Goal: Task Accomplishment & Management: Use online tool/utility

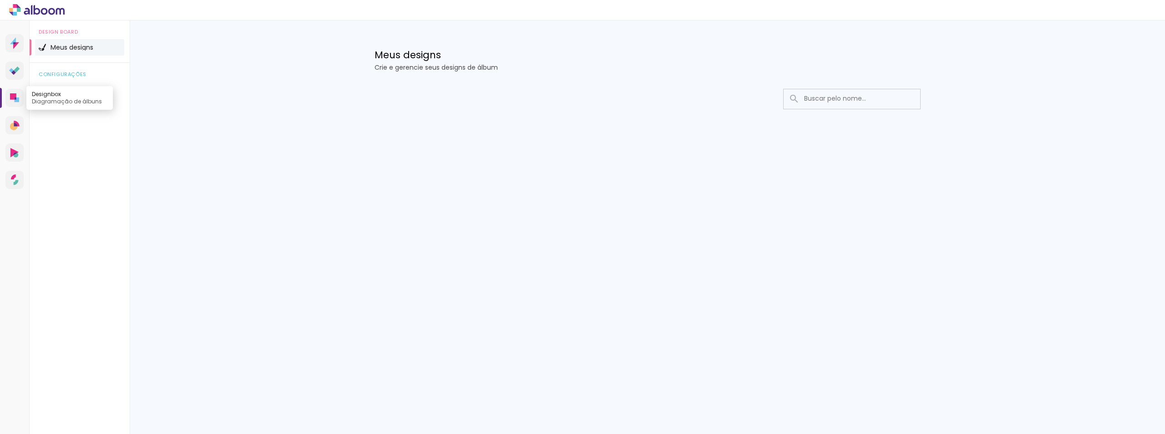
click at [15, 98] on icon at bounding box center [16, 98] width 2 height 2
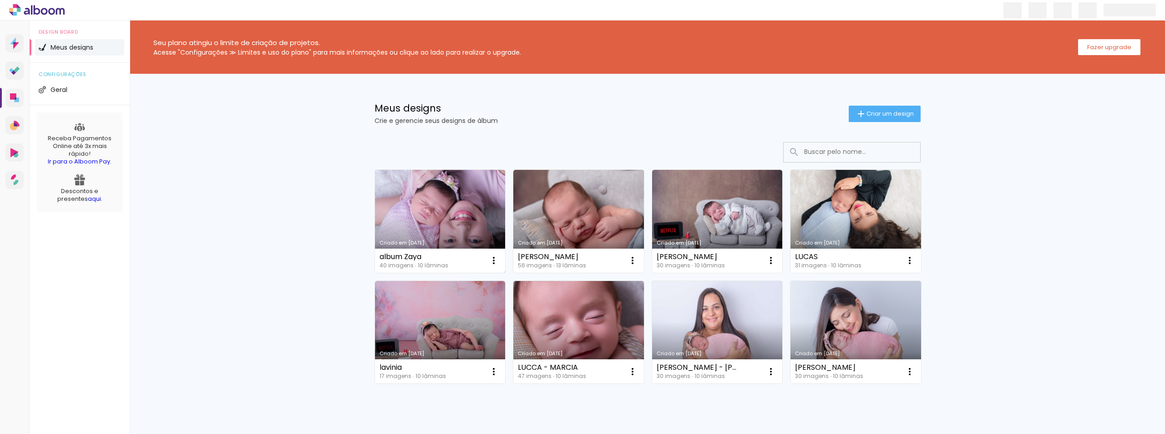
click at [419, 218] on link "Criado em [DATE]" at bounding box center [440, 221] width 131 height 103
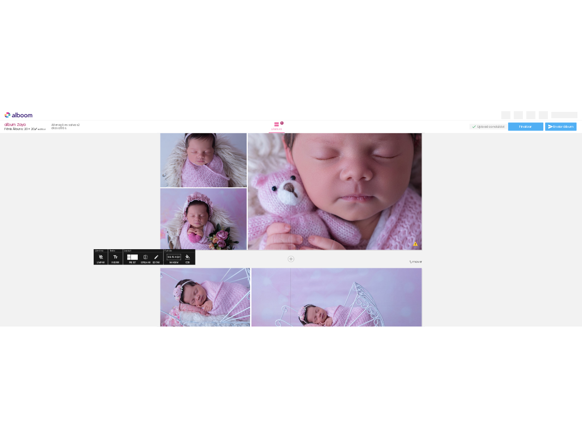
scroll to position [313, 0]
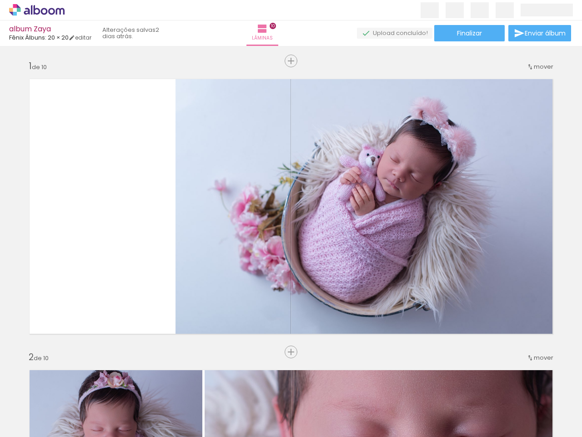
scroll to position [2605, 0]
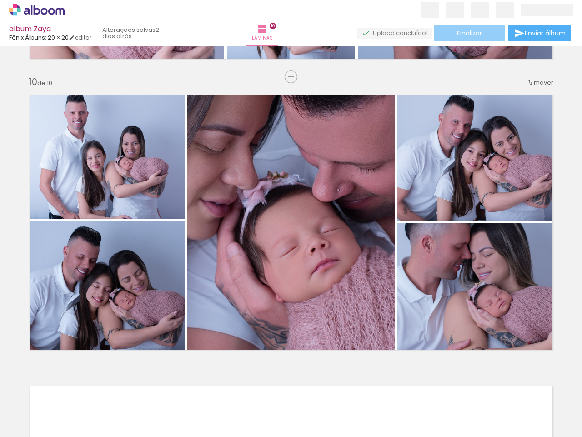
click at [469, 34] on span "Finalizar" at bounding box center [469, 33] width 25 height 6
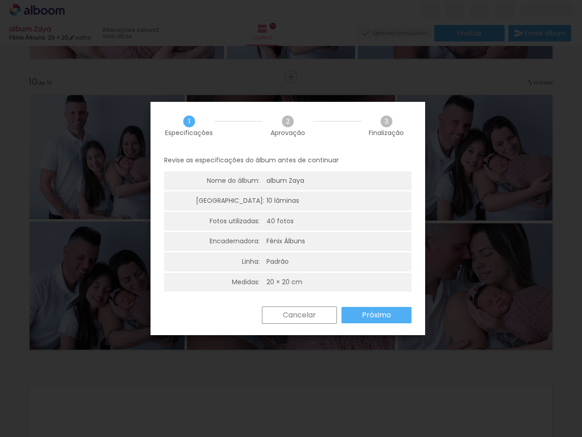
scroll to position [2, 0]
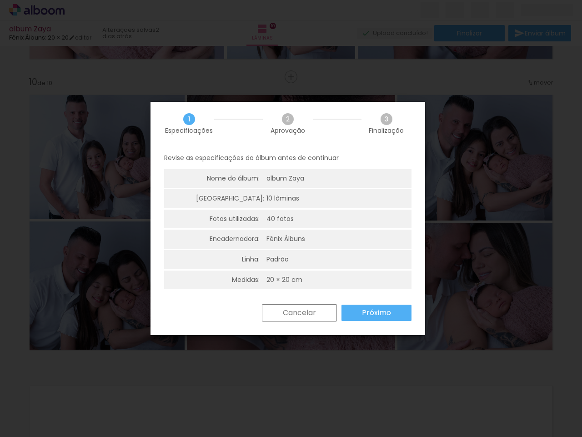
click at [0, 0] on slot "Próximo" at bounding box center [0, 0] width 0 height 0
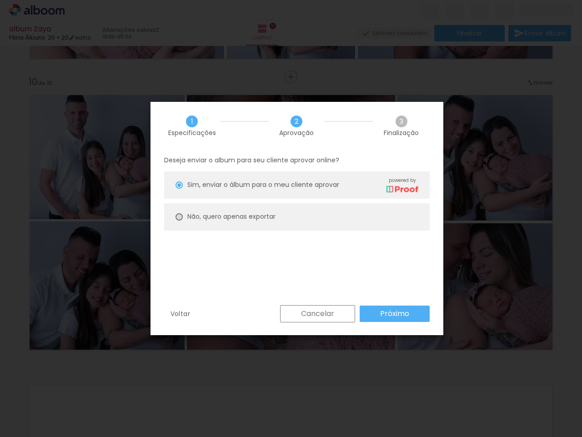
click at [180, 217] on div at bounding box center [179, 216] width 7 height 7
type paper-radio-button "on"
click at [0, 0] on slot "Próximo" at bounding box center [0, 0] width 0 height 0
type input "Alta, 300 DPI"
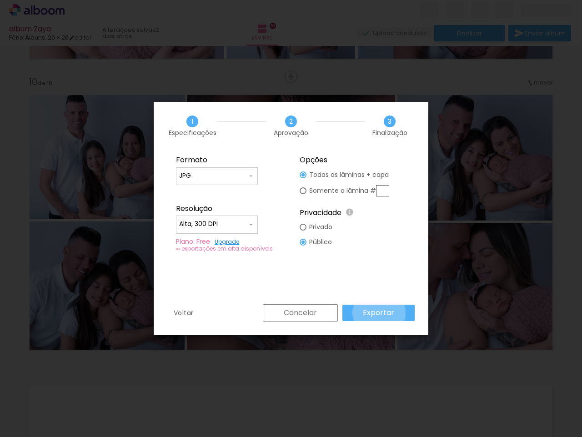
click at [0, 0] on slot "Exportar" at bounding box center [0, 0] width 0 height 0
